Goal: Task Accomplishment & Management: Manage account settings

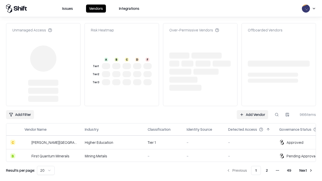
click at [253, 110] on link "Add Vendor" at bounding box center [252, 114] width 31 height 9
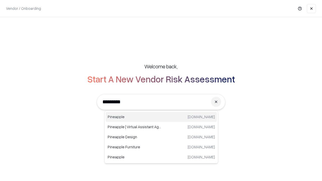
click at [161, 117] on div "Pineapple [DOMAIN_NAME]" at bounding box center [161, 117] width 111 height 10
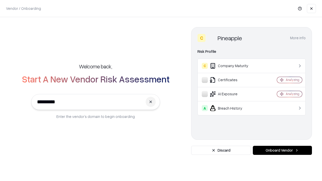
type input "*********"
click at [283, 151] on button "Onboard Vendor" at bounding box center [282, 150] width 59 height 9
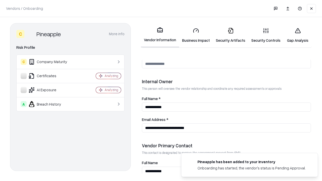
scroll to position [261, 0]
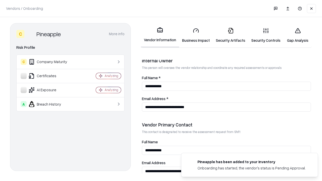
click at [196, 35] on link "Business Impact" at bounding box center [196, 35] width 34 height 23
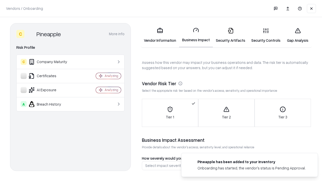
click at [298, 35] on link "Gap Analysis" at bounding box center [298, 35] width 28 height 23
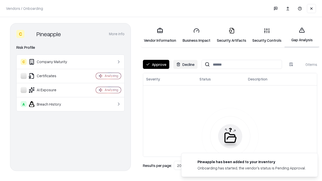
click at [156, 64] on button "Approve" at bounding box center [156, 64] width 26 height 9
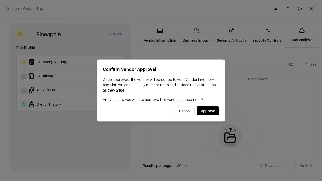
click at [208, 111] on button "Approve" at bounding box center [208, 111] width 22 height 9
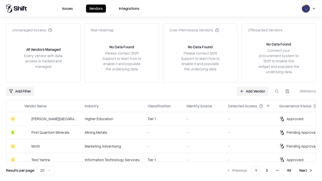
type input "*********"
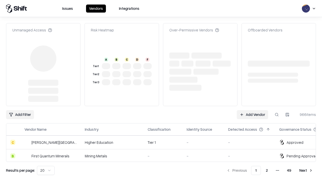
click at [253, 110] on link "Add Vendor" at bounding box center [252, 114] width 31 height 9
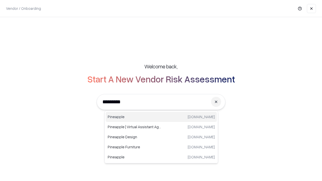
click at [161, 117] on div "Pineapple [DOMAIN_NAME]" at bounding box center [161, 117] width 111 height 10
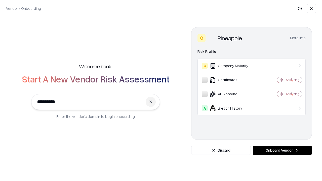
type input "*********"
click at [283, 151] on button "Onboard Vendor" at bounding box center [282, 150] width 59 height 9
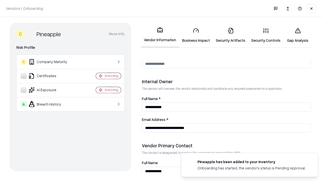
scroll to position [261, 0]
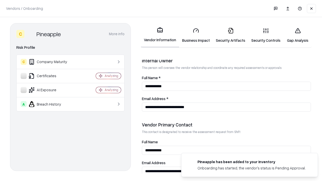
click at [298, 35] on link "Gap Analysis" at bounding box center [298, 35] width 28 height 23
